Goal: Information Seeking & Learning: Find specific fact

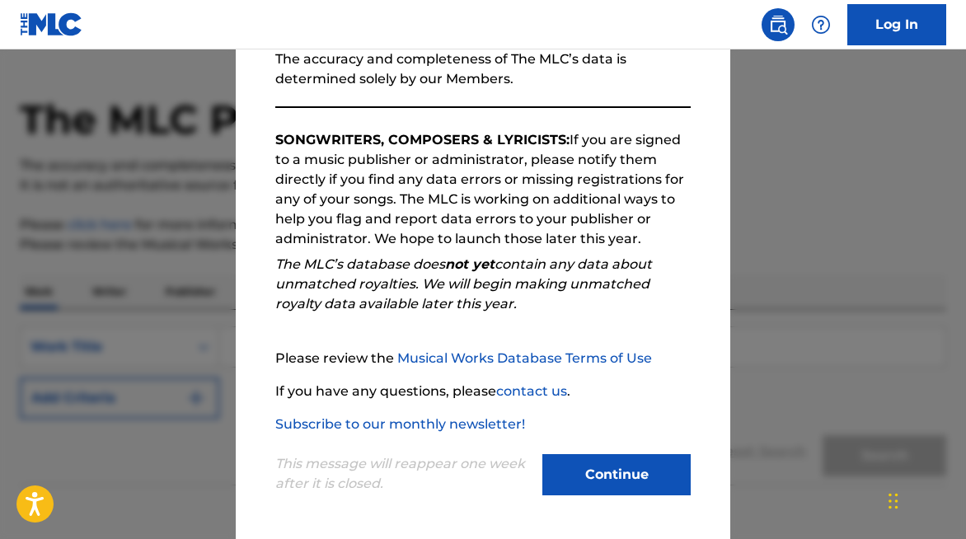
scroll to position [93, 0]
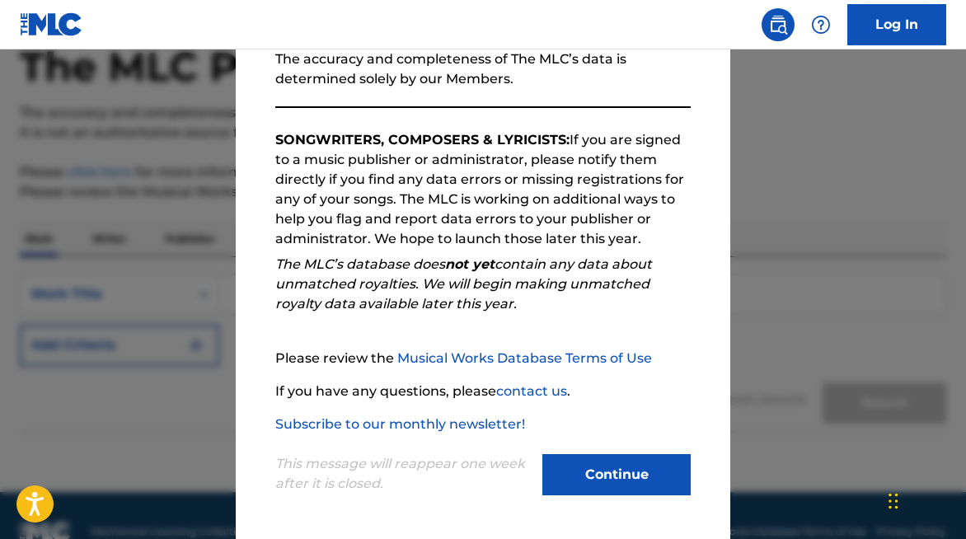
click at [623, 471] on button "Continue" at bounding box center [616, 474] width 148 height 41
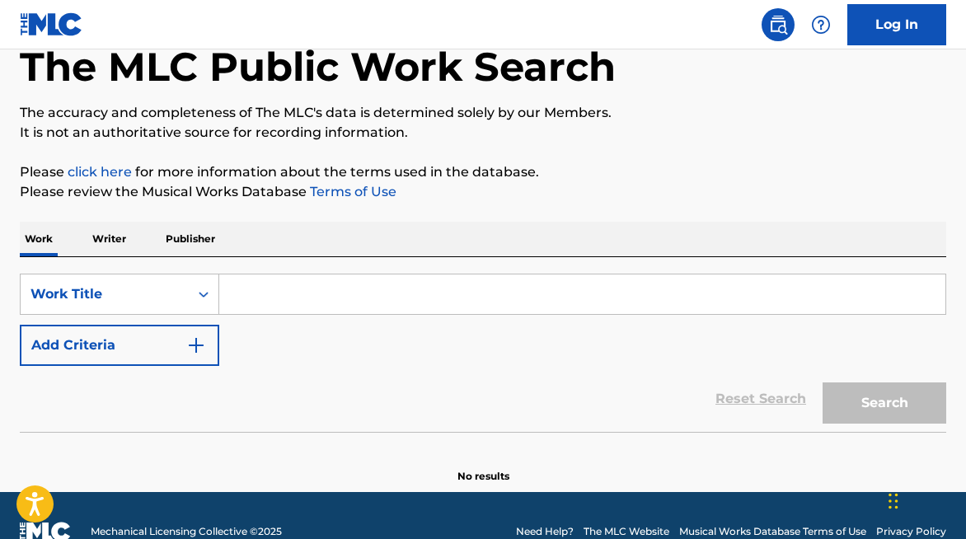
click at [521, 298] on input "Search Form" at bounding box center [582, 294] width 726 height 40
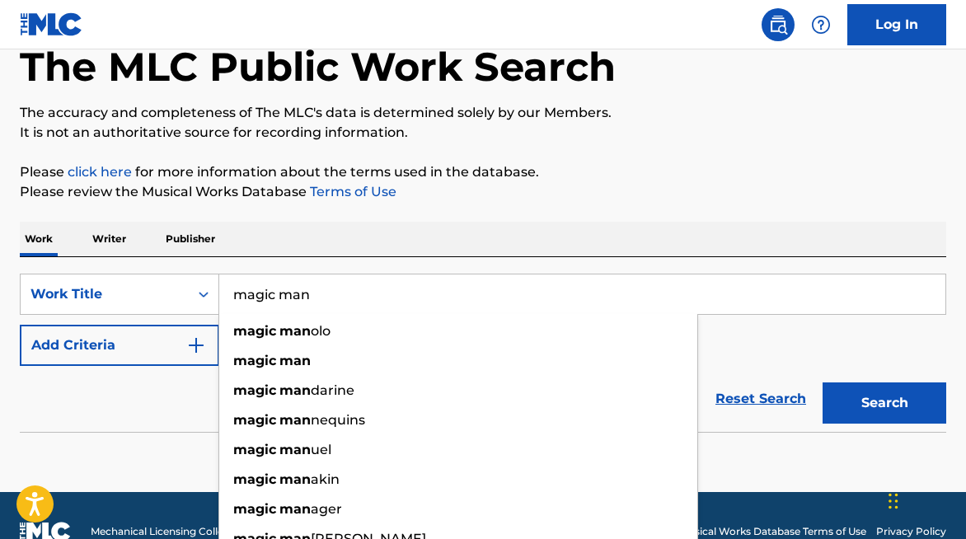
type input "magic man"
click at [164, 331] on button "Add Criteria" at bounding box center [119, 345] width 199 height 41
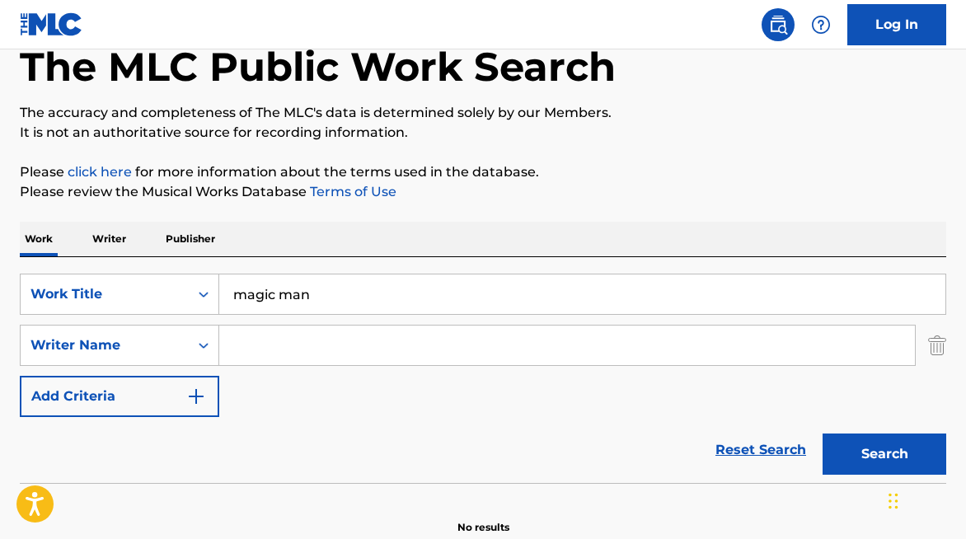
click at [327, 336] on input "Search Form" at bounding box center [567, 346] width 696 height 40
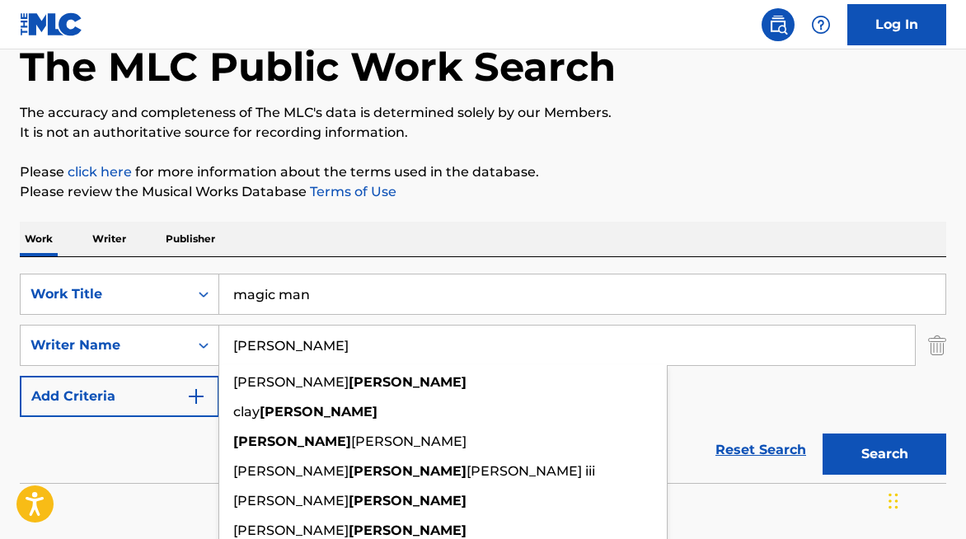
type input "[PERSON_NAME]"
click at [822, 433] on button "Search" at bounding box center [884, 453] width 124 height 41
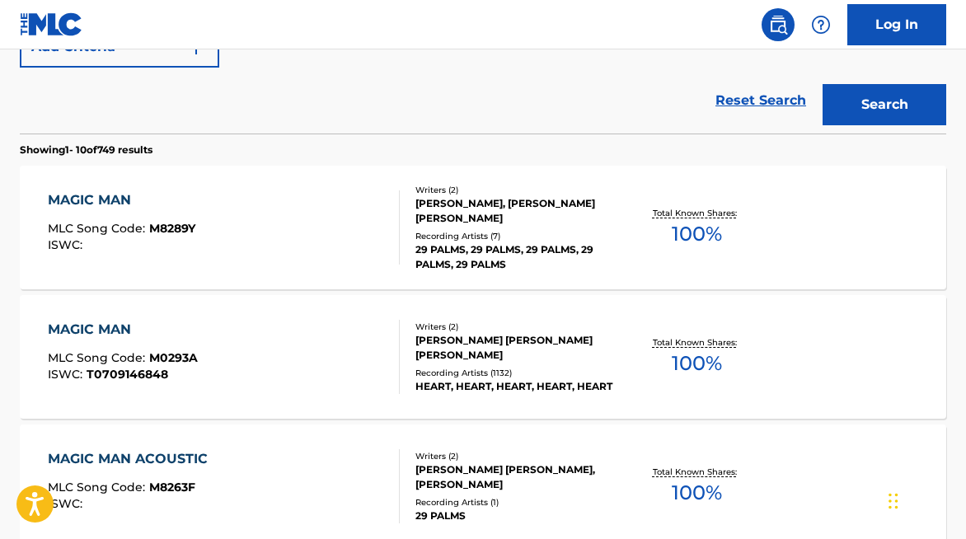
scroll to position [454, 0]
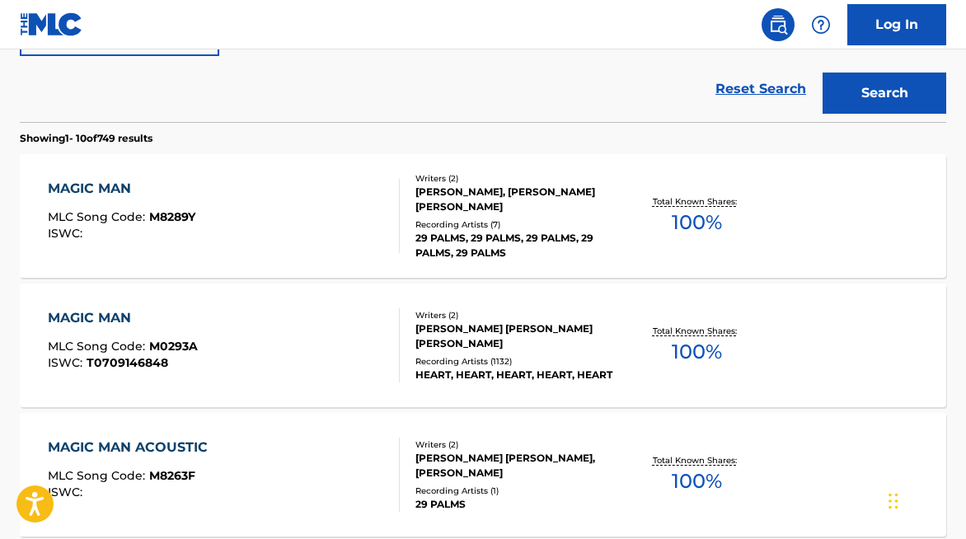
click at [508, 197] on div "[PERSON_NAME], [PERSON_NAME] [PERSON_NAME]" at bounding box center [517, 200] width 204 height 30
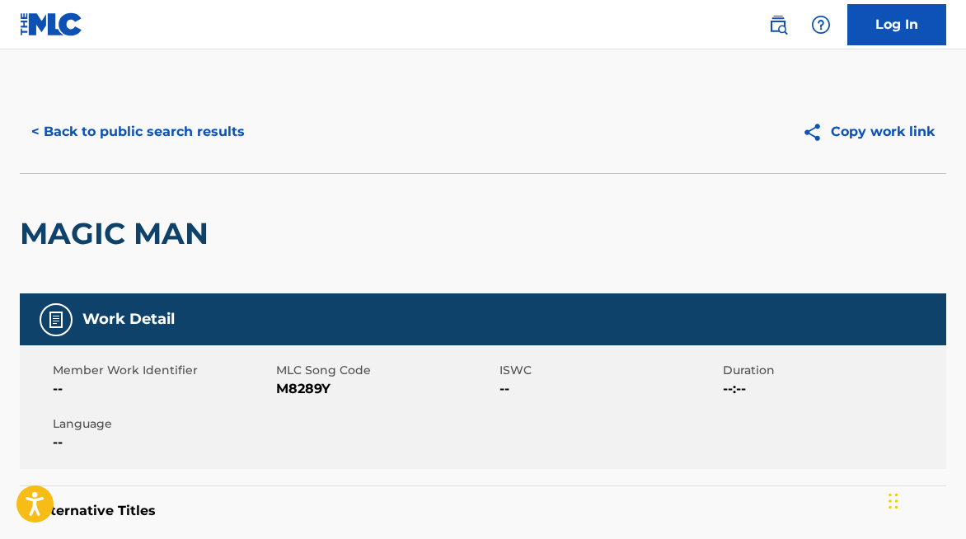
click at [133, 137] on button "< Back to public search results" at bounding box center [138, 131] width 237 height 41
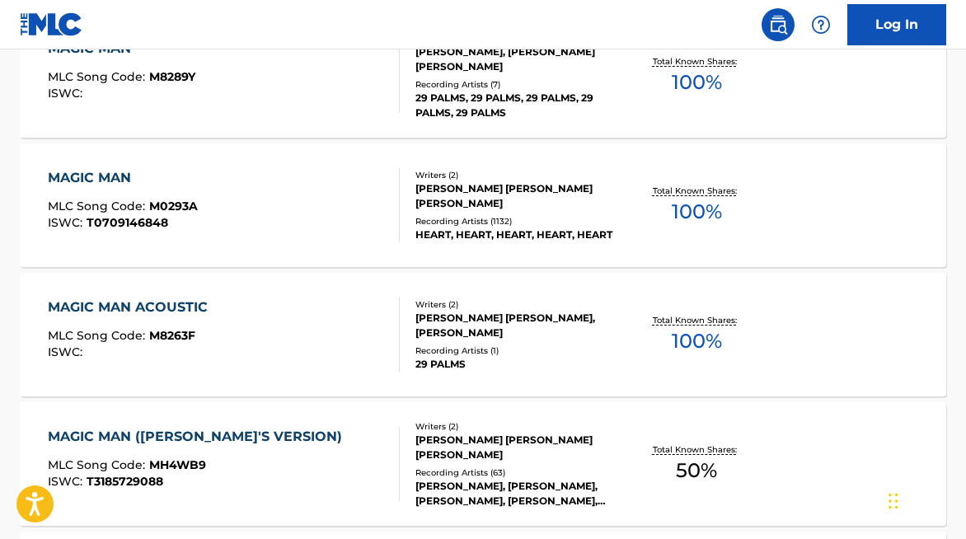
scroll to position [591, 0]
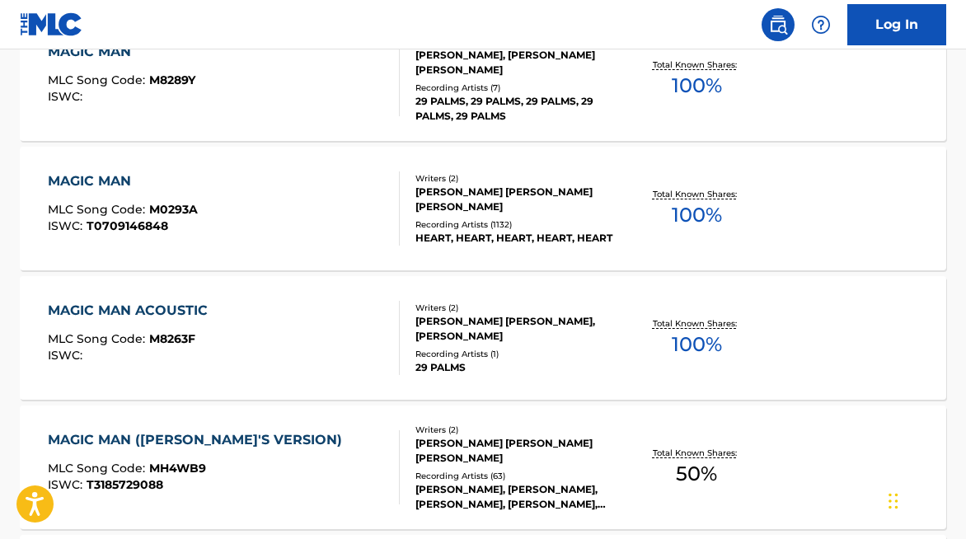
click at [508, 201] on div "[PERSON_NAME] [PERSON_NAME] [PERSON_NAME]" at bounding box center [517, 200] width 204 height 30
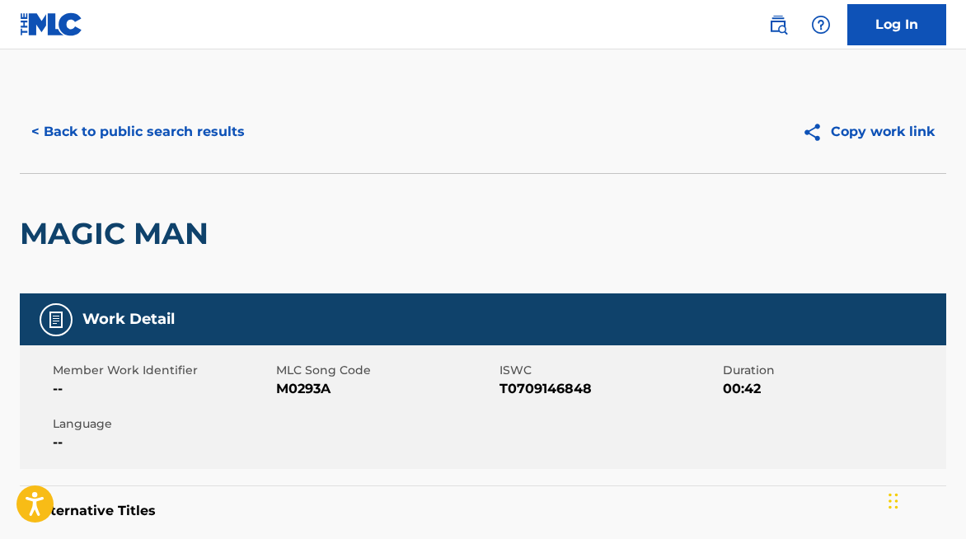
click at [154, 156] on div "< Back to public search results Copy work link" at bounding box center [483, 132] width 926 height 82
click at [166, 135] on button "< Back to public search results" at bounding box center [138, 131] width 237 height 41
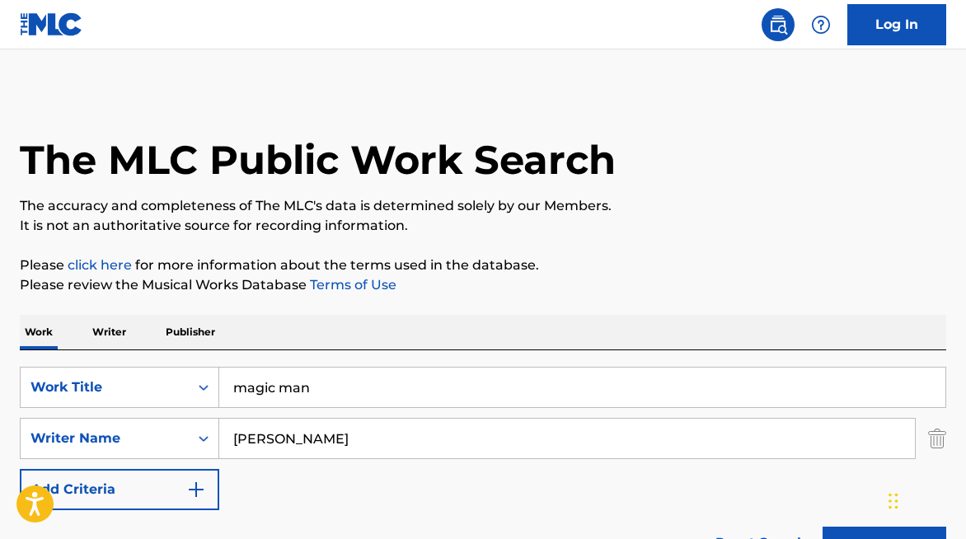
click at [302, 394] on input "magic man" at bounding box center [582, 388] width 726 height 40
click at [302, 395] on input "magic man" at bounding box center [582, 388] width 726 height 40
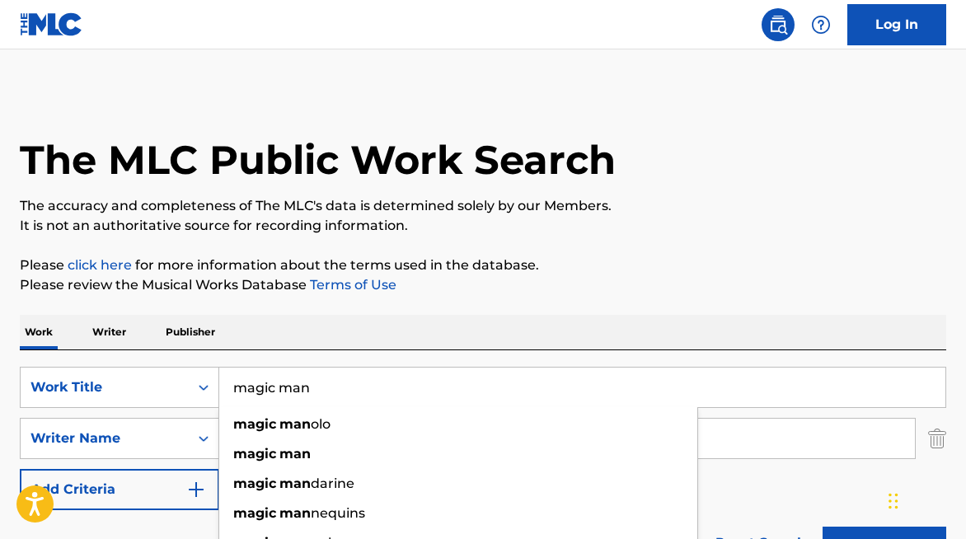
click at [302, 395] on input "magic man" at bounding box center [582, 388] width 726 height 40
type input "all star"
click at [822, 527] on button "Search" at bounding box center [884, 547] width 124 height 41
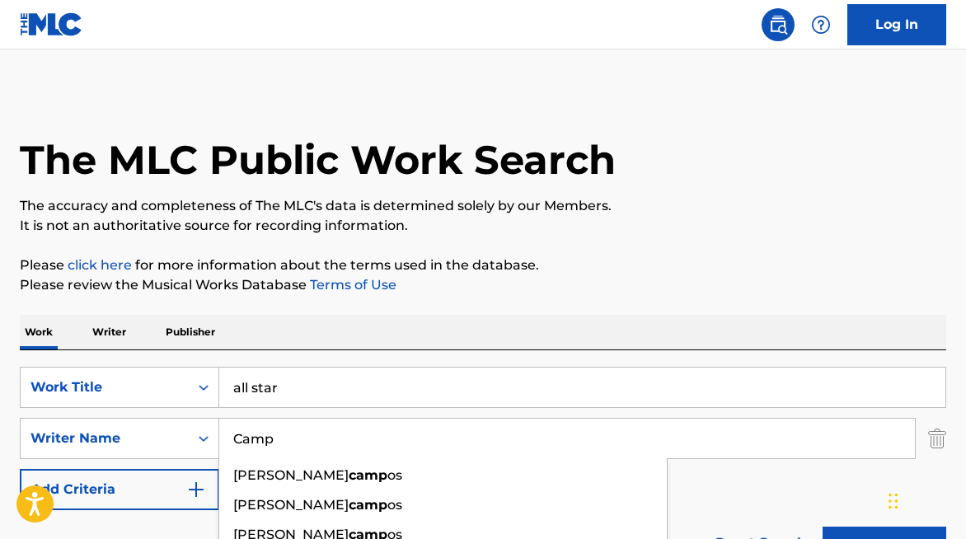
type input "Camp"
click at [822, 527] on button "Search" at bounding box center [884, 547] width 124 height 41
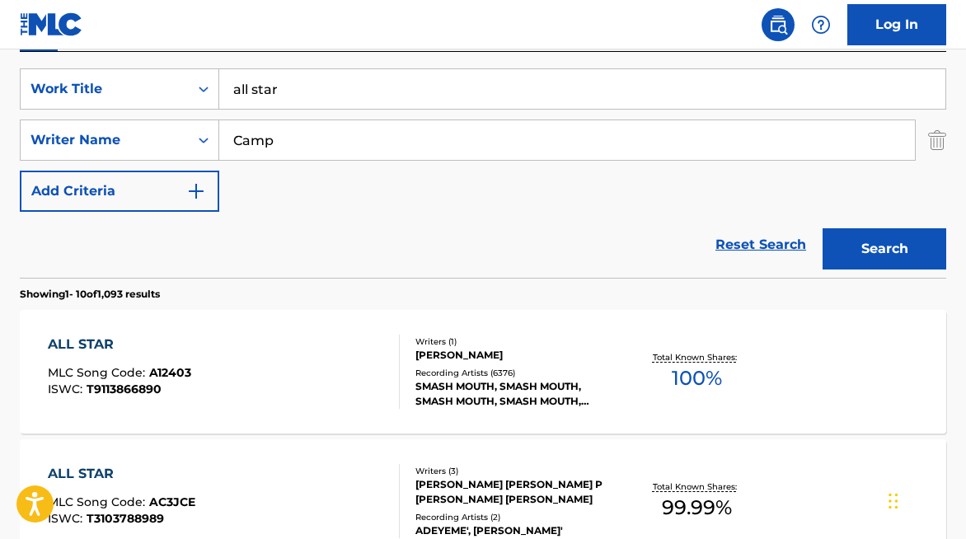
scroll to position [307, 0]
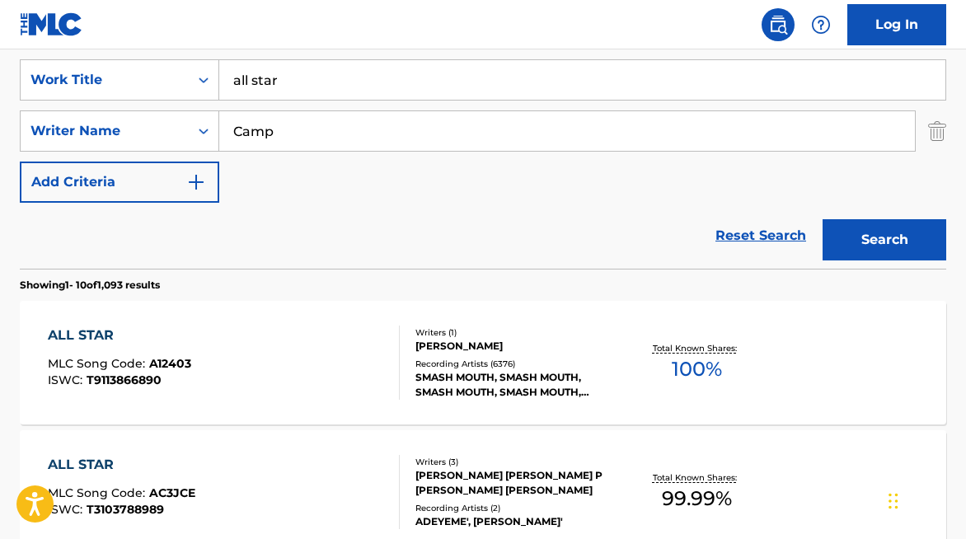
click at [433, 342] on div "[PERSON_NAME]" at bounding box center [517, 346] width 204 height 15
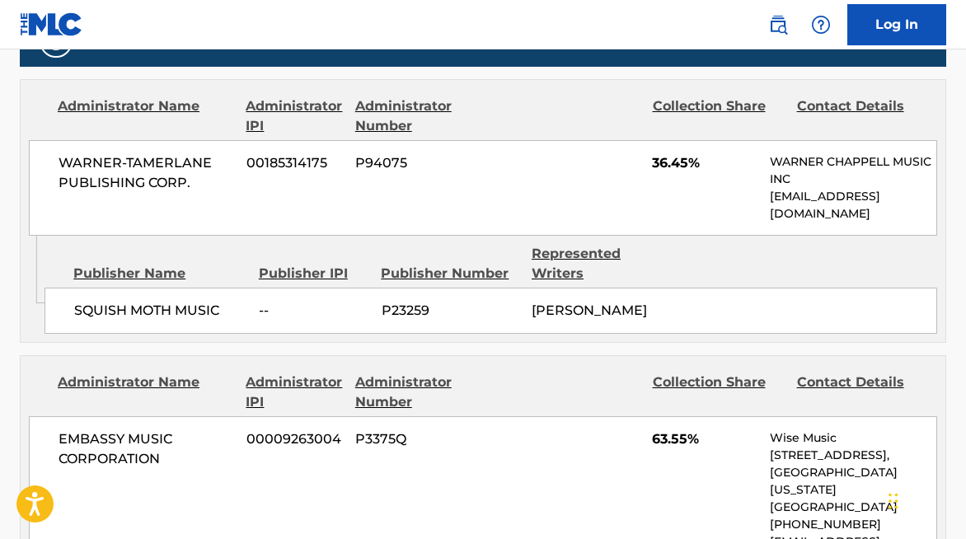
scroll to position [904, 0]
